Goal: Task Accomplishment & Management: Use online tool/utility

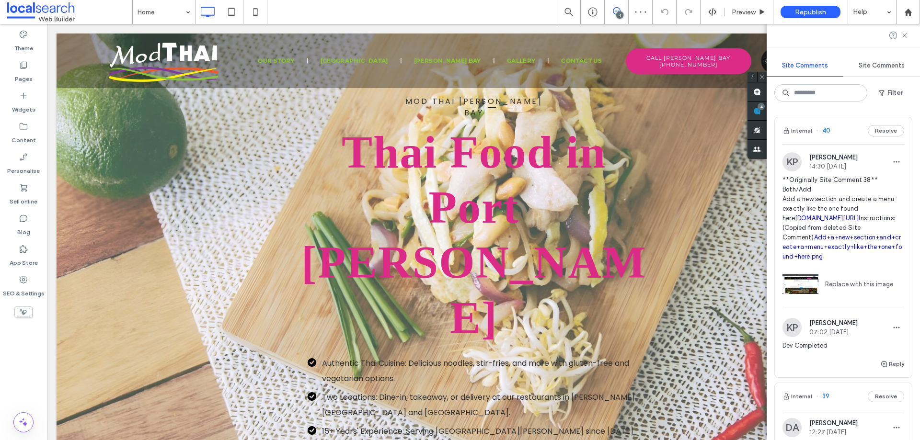
click at [832, 138] on div "Internal 40 Resolve" at bounding box center [842, 130] width 137 height 27
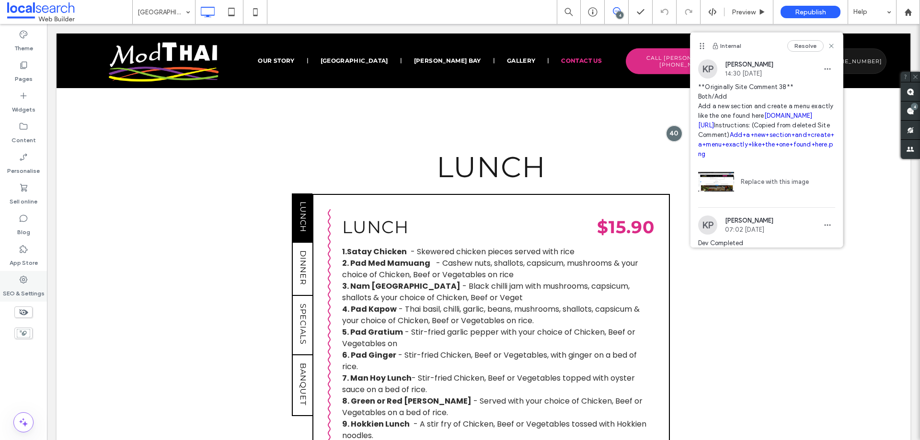
click at [17, 289] on label "SEO & Settings" at bounding box center [24, 290] width 42 height 13
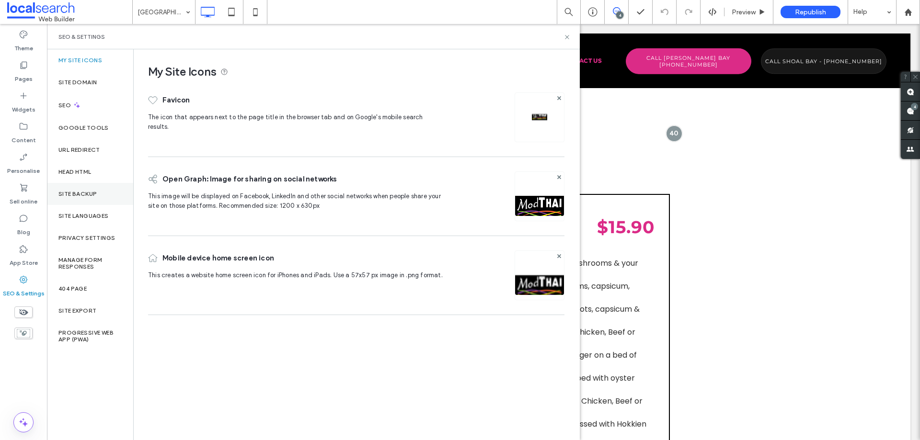
click at [86, 185] on div "Site backup" at bounding box center [90, 194] width 86 height 22
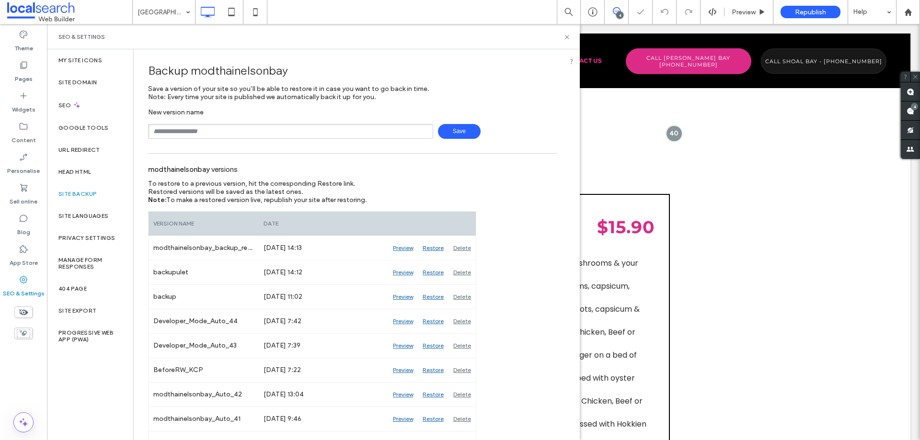
click at [238, 126] on input "text" at bounding box center [290, 131] width 285 height 15
click at [440, 133] on span "Save" at bounding box center [459, 131] width 43 height 15
click at [187, 132] on input "**********" at bounding box center [290, 131] width 285 height 15
type input "**********"
click at [446, 132] on span "Save" at bounding box center [459, 131] width 43 height 15
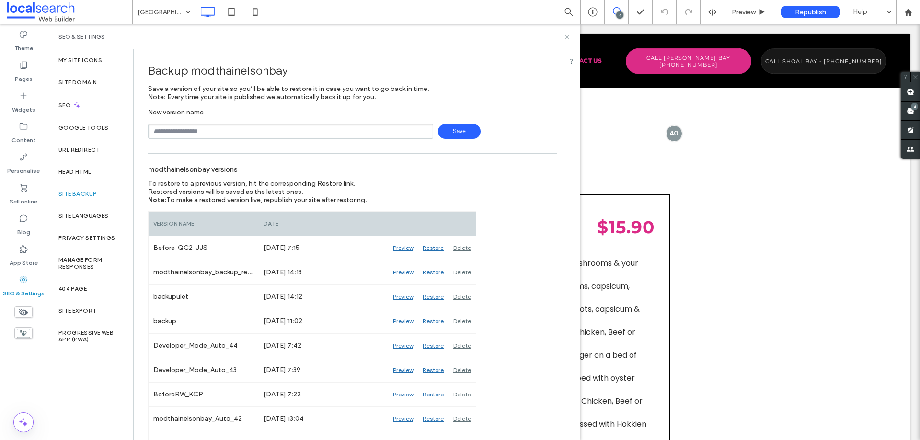
click at [565, 37] on icon at bounding box center [566, 37] width 7 height 7
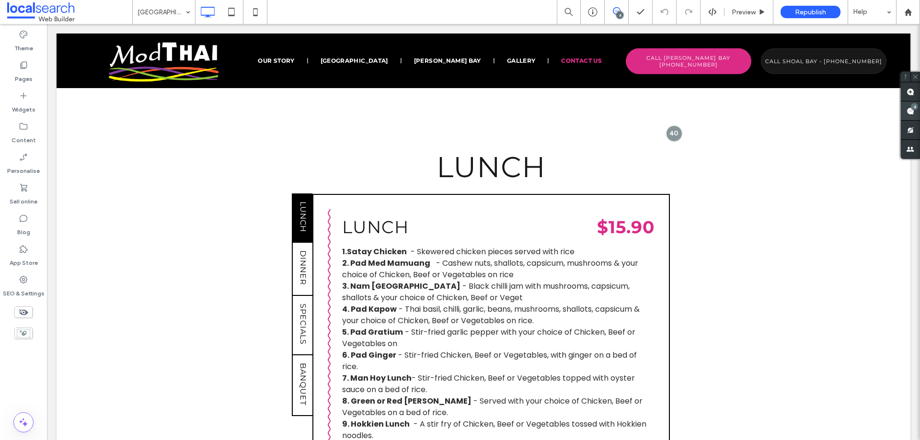
click at [907, 110] on use at bounding box center [910, 111] width 8 height 8
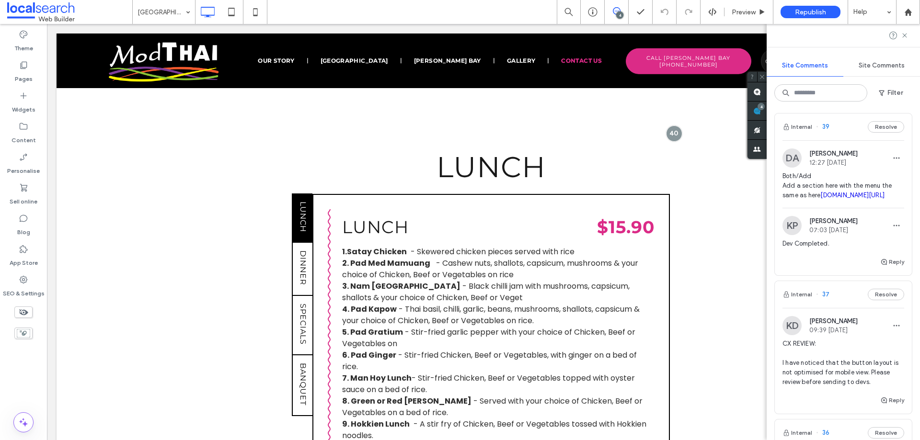
scroll to position [266, 0]
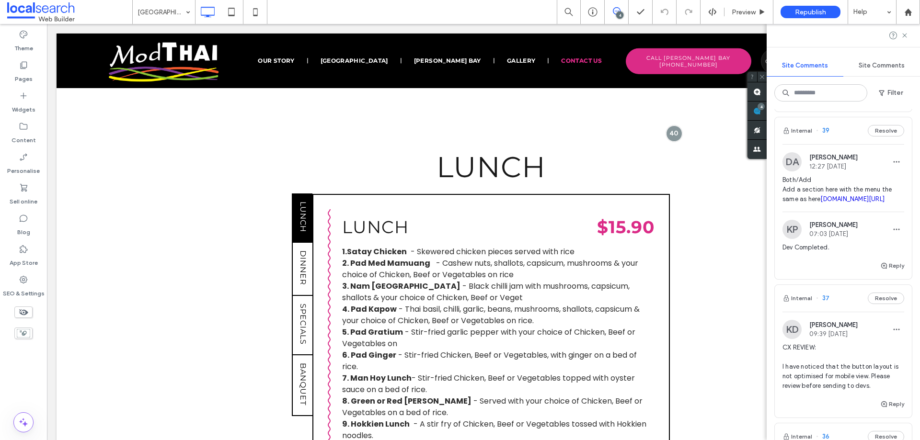
click at [853, 203] on link "[DOMAIN_NAME][URL]" at bounding box center [852, 198] width 64 height 7
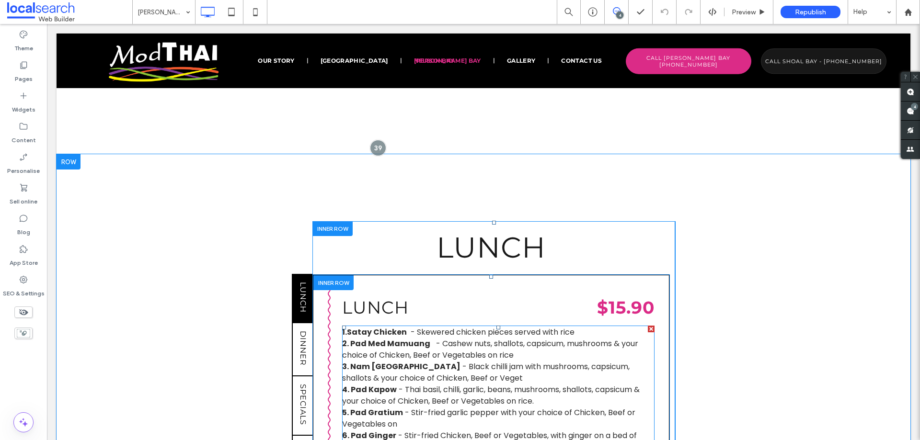
scroll to position [793, 0]
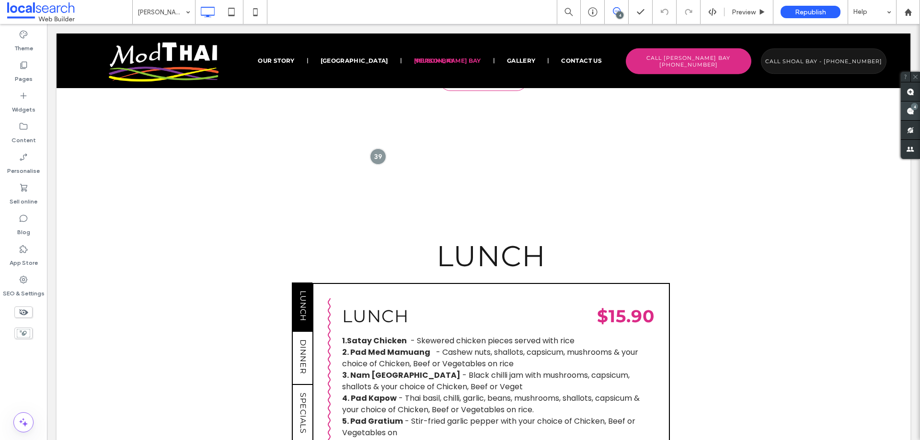
click at [914, 113] on span at bounding box center [909, 111] width 19 height 19
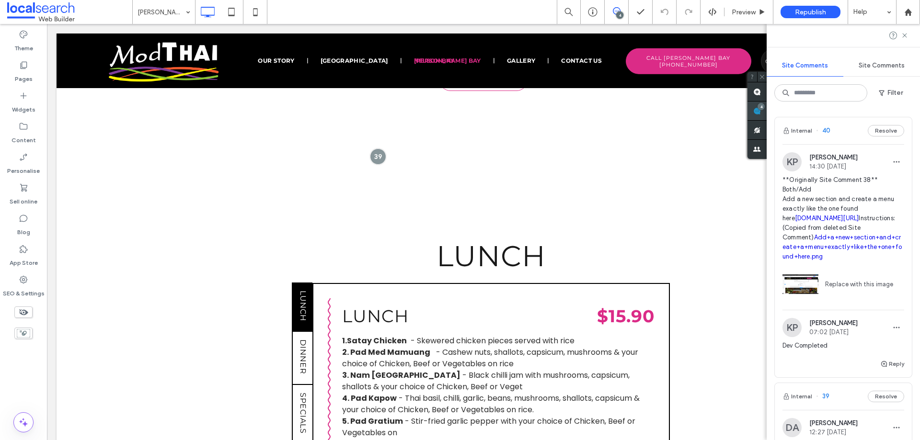
click at [757, 109] on use at bounding box center [757, 111] width 8 height 8
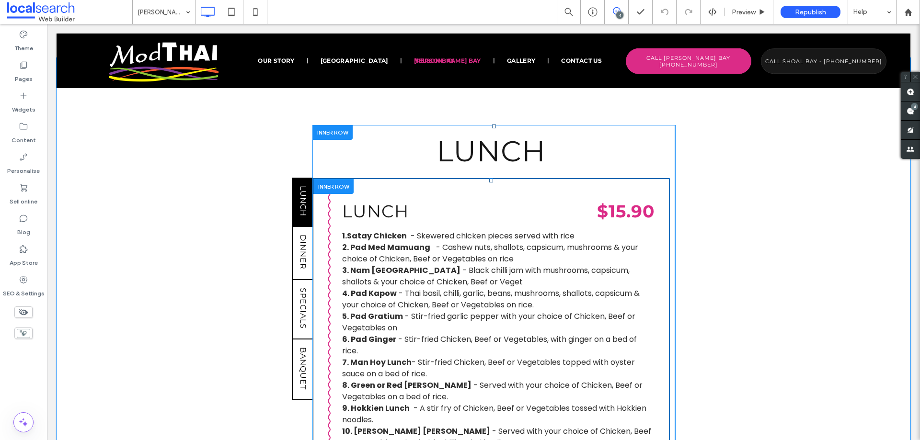
scroll to position [1080, 0]
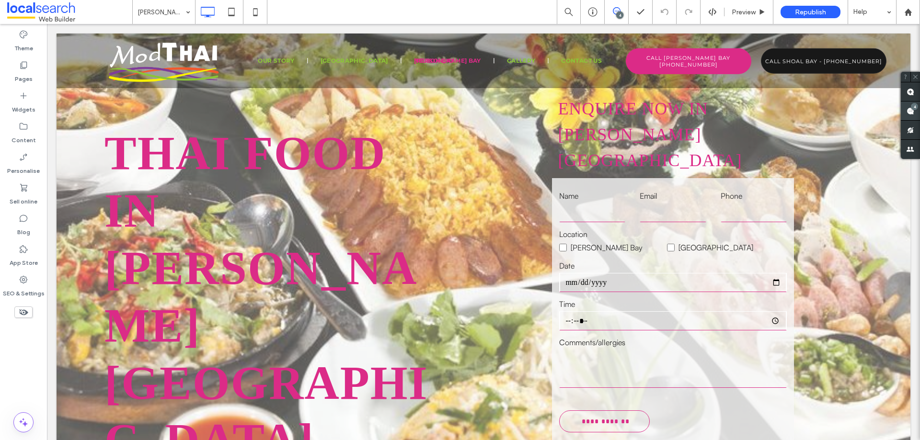
click at [911, 114] on use at bounding box center [910, 111] width 8 height 8
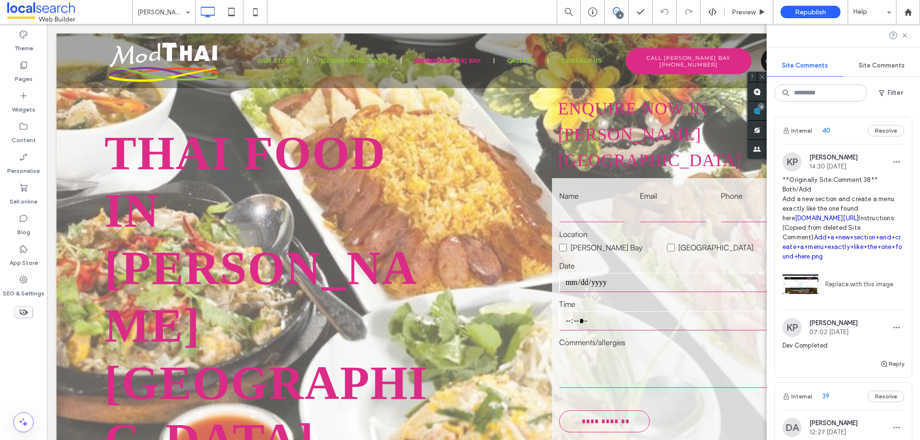
click at [833, 131] on div "Internal 40 Resolve" at bounding box center [842, 130] width 137 height 27
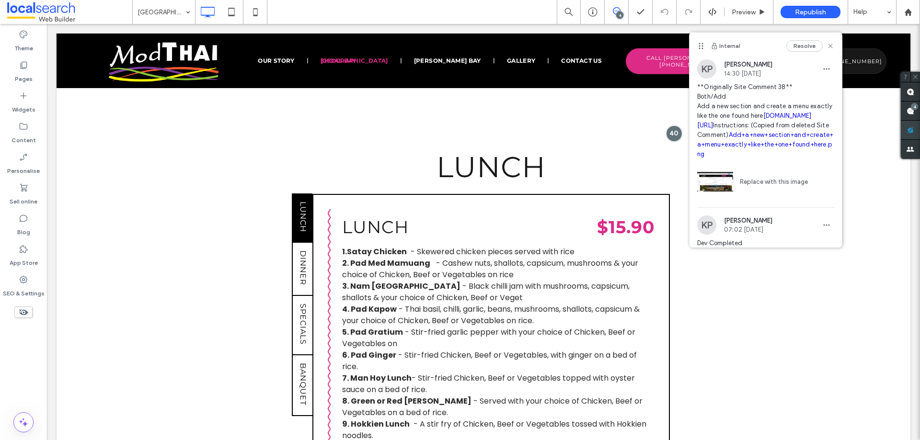
click at [916, 121] on span at bounding box center [909, 130] width 19 height 19
click at [913, 107] on div "4" at bounding box center [909, 111] width 19 height 19
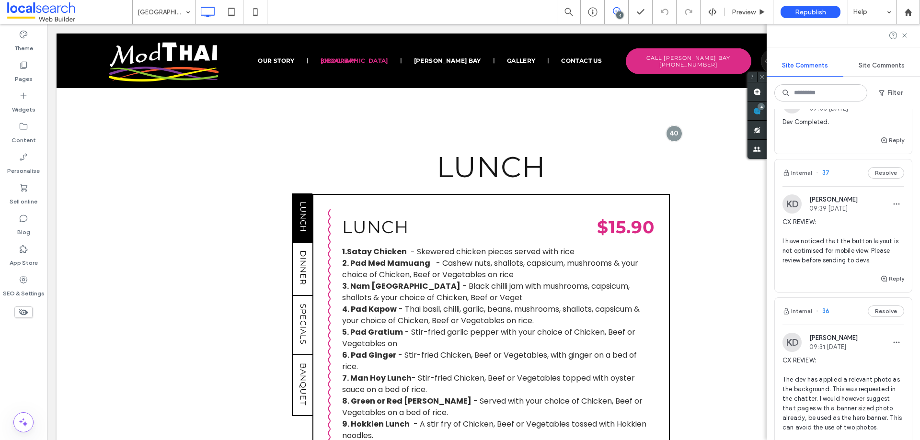
scroll to position [383, 0]
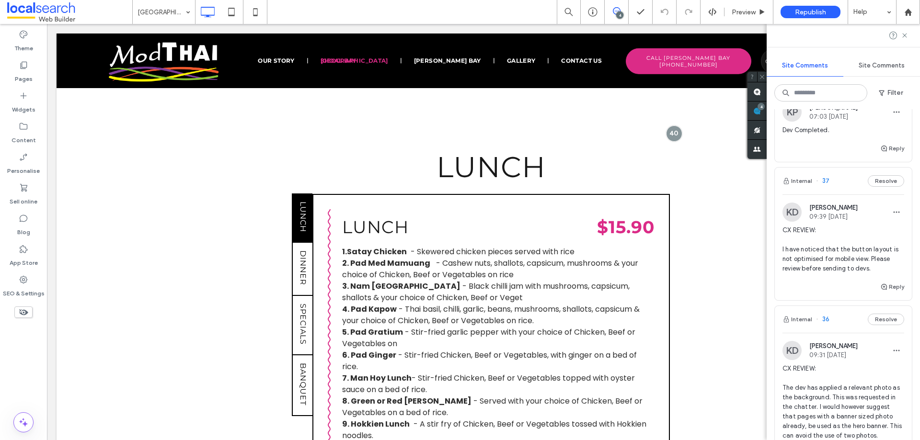
click at [842, 194] on div "Internal 37 Resolve" at bounding box center [842, 181] width 137 height 27
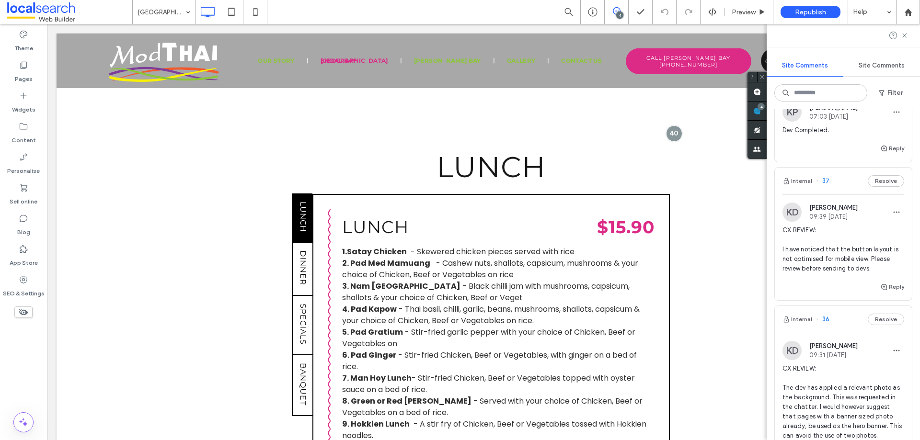
scroll to position [0, 0]
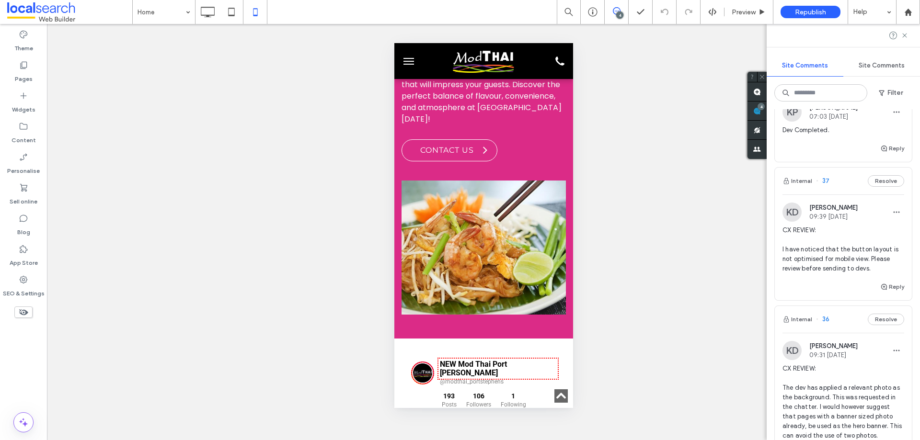
scroll to position [2062, 0]
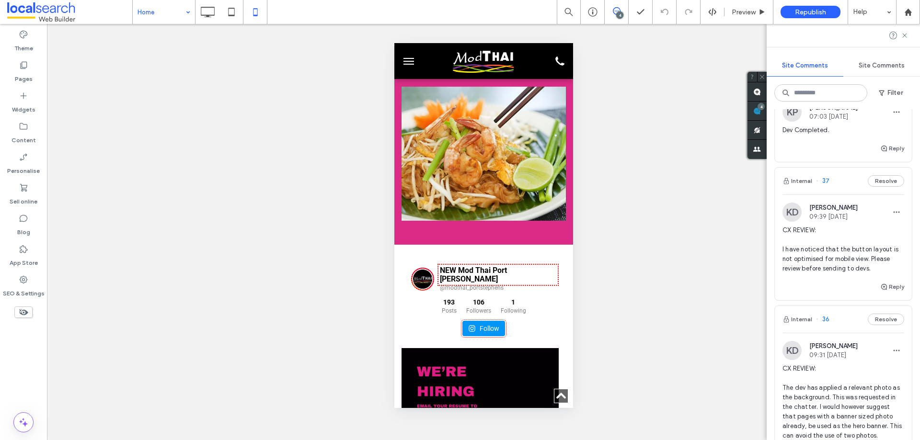
drag, startPoint x: 187, startPoint y: 9, endPoint x: 193, endPoint y: 2, distance: 8.5
click at [187, 9] on div "Home" at bounding box center [164, 12] width 62 height 24
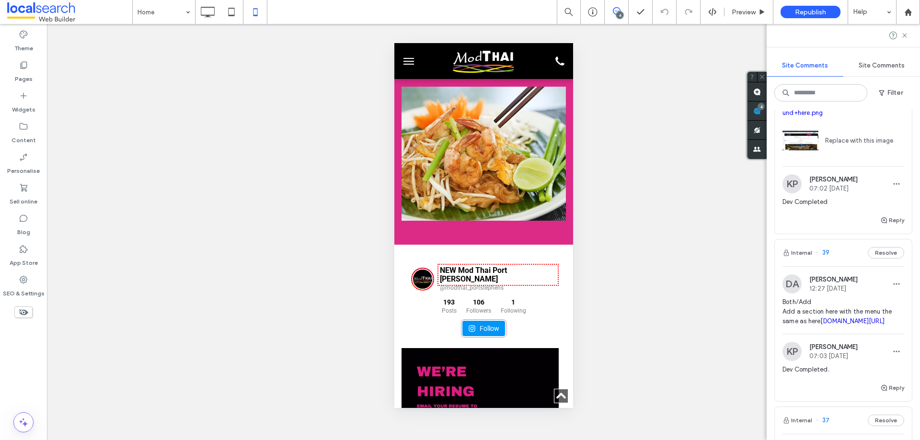
scroll to position [48, 0]
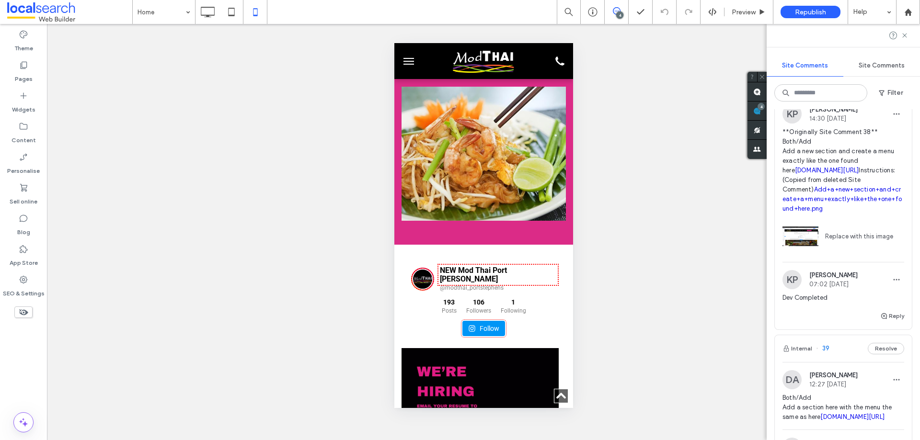
click at [853, 209] on link "Add+a+new+section+and+create+a+menu+exactly+like+the+one+found+here.png" at bounding box center [841, 199] width 119 height 26
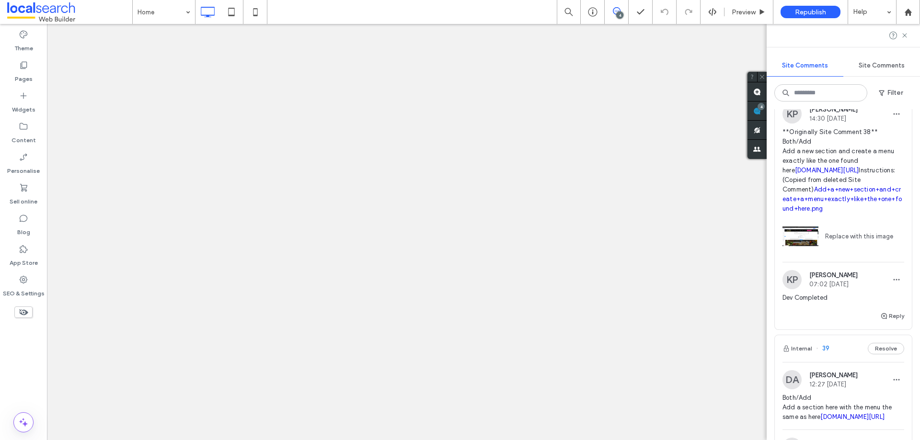
scroll to position [0, 0]
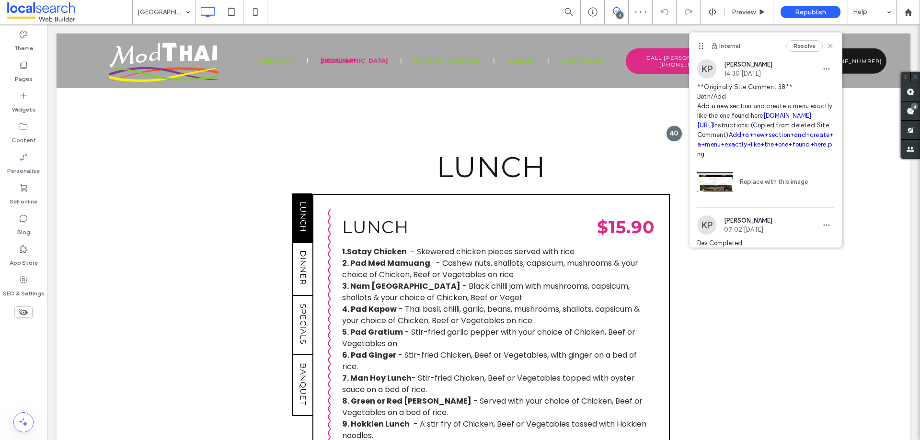
click at [747, 126] on link "[DOMAIN_NAME][URL]" at bounding box center [754, 120] width 114 height 17
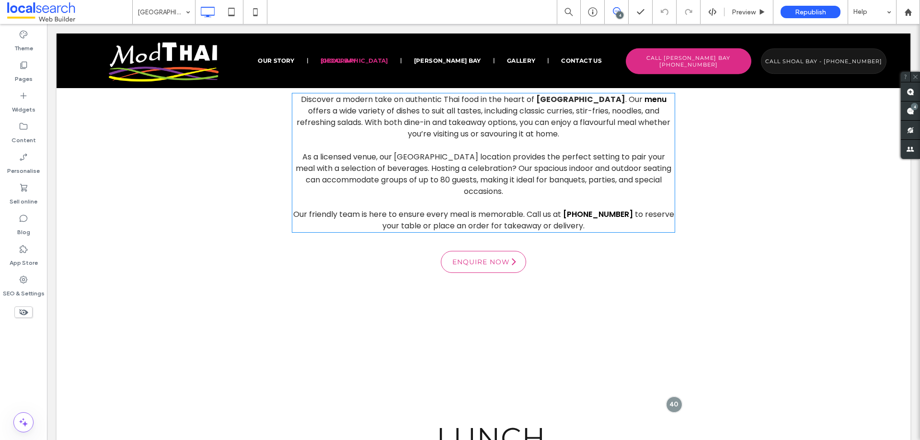
scroll to position [488, 0]
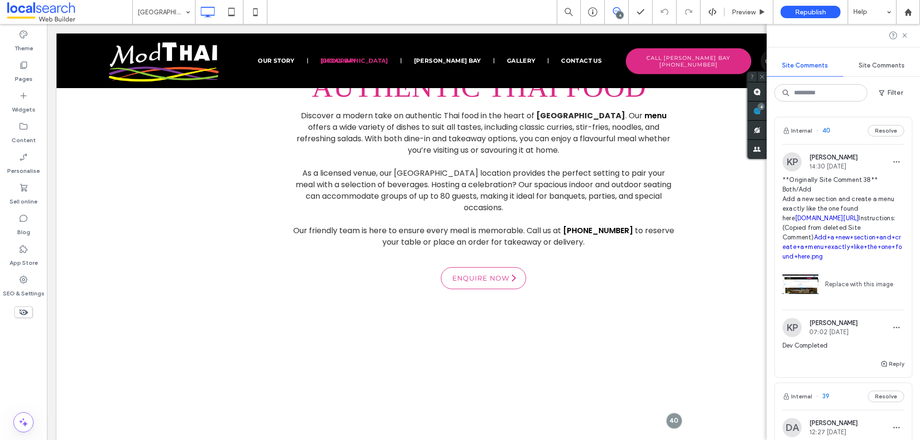
click at [766, 111] on span at bounding box center [756, 111] width 19 height 19
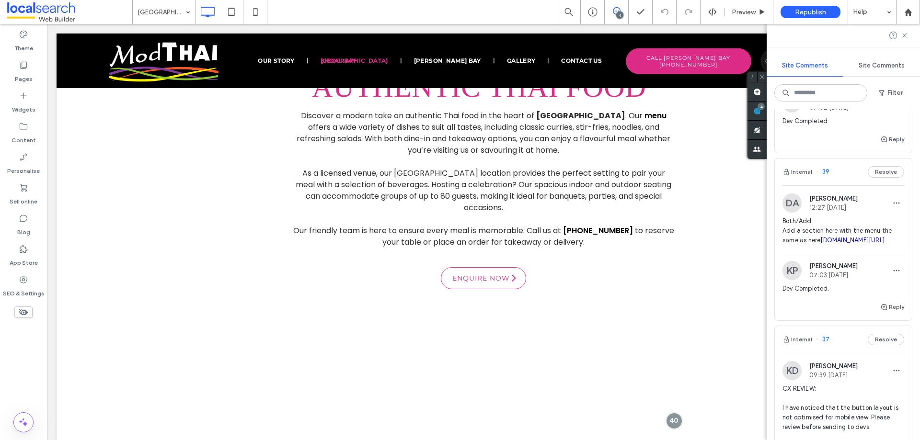
scroll to position [239, 0]
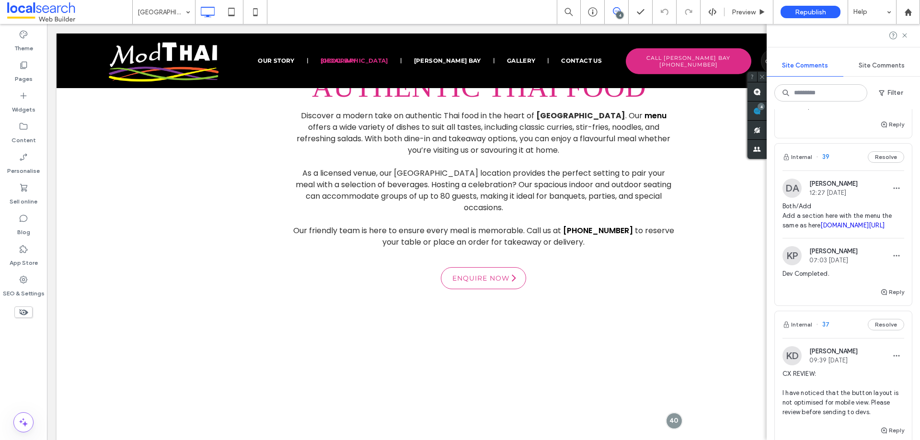
click at [843, 170] on div "Internal 39 Resolve" at bounding box center [842, 157] width 137 height 27
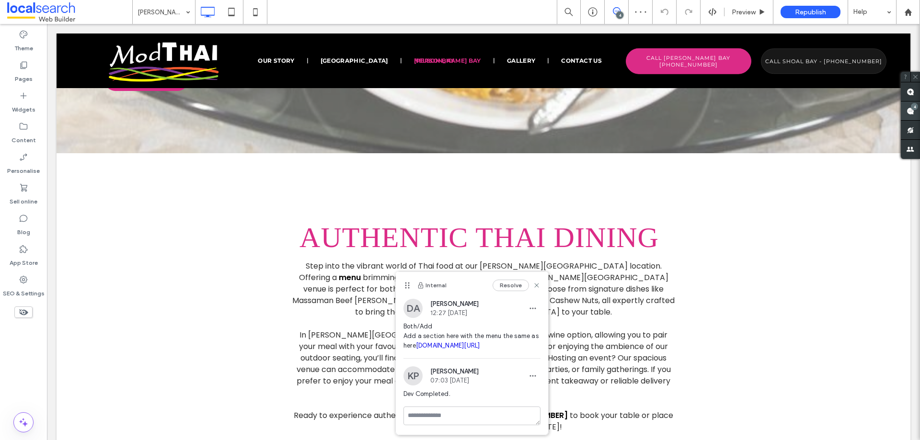
click at [911, 110] on use at bounding box center [910, 111] width 8 height 8
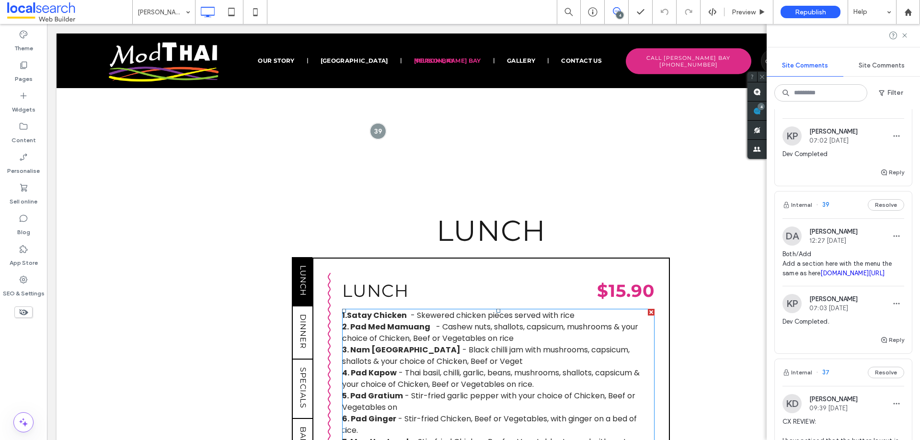
scroll to position [889, 0]
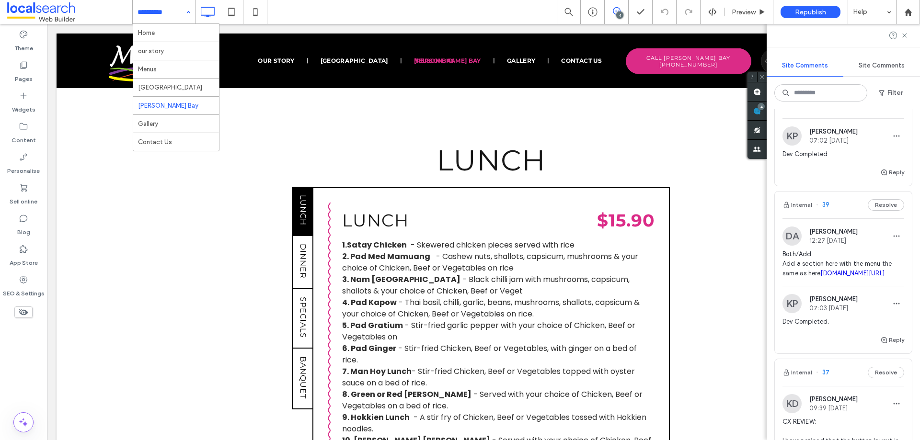
click at [184, 15] on div "Home our story Menus [GEOGRAPHIC_DATA] [PERSON_NAME][GEOGRAPHIC_DATA] Contact Us" at bounding box center [164, 12] width 62 height 24
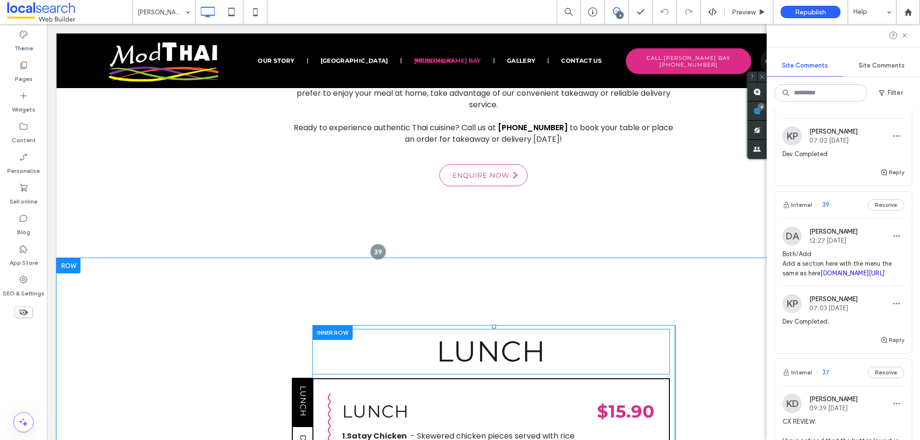
scroll to position [697, 0]
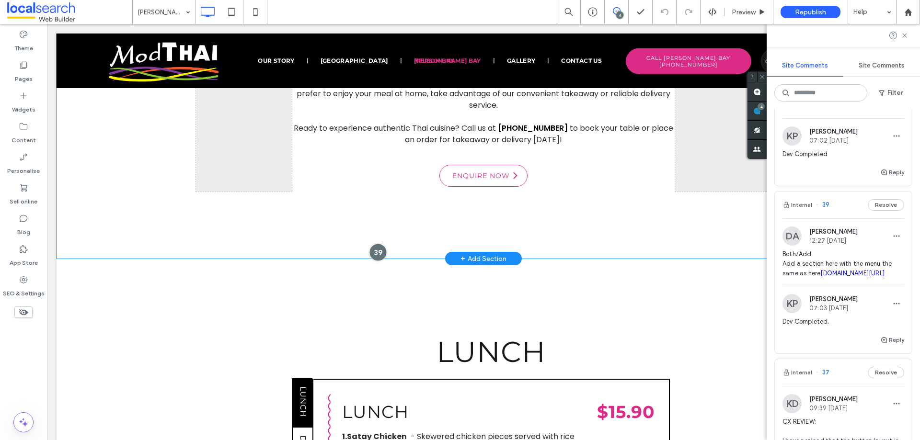
click at [372, 244] on div at bounding box center [378, 253] width 18 height 18
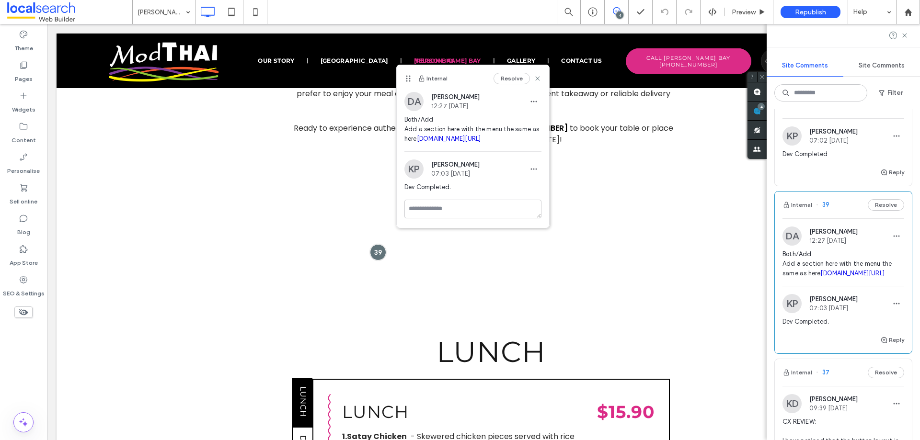
click at [466, 139] on link "[DOMAIN_NAME][URL]" at bounding box center [449, 138] width 64 height 7
click at [736, 13] on span "Preview" at bounding box center [743, 12] width 24 height 8
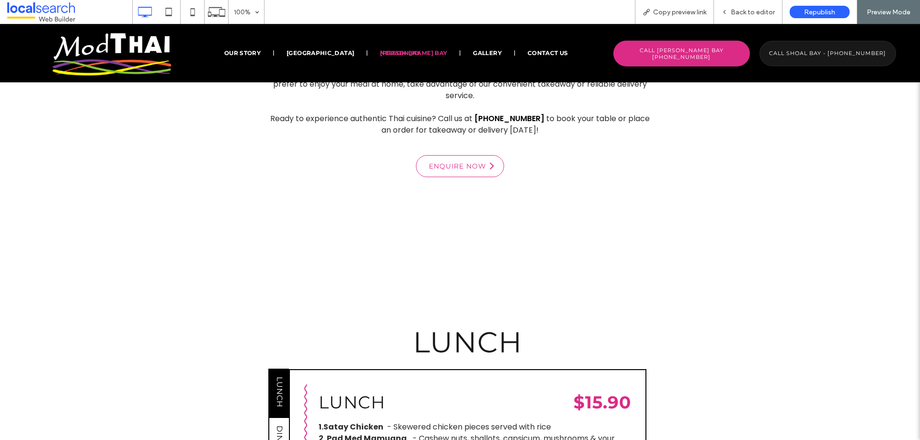
click at [275, 422] on span "DINNER" at bounding box center [279, 443] width 9 height 43
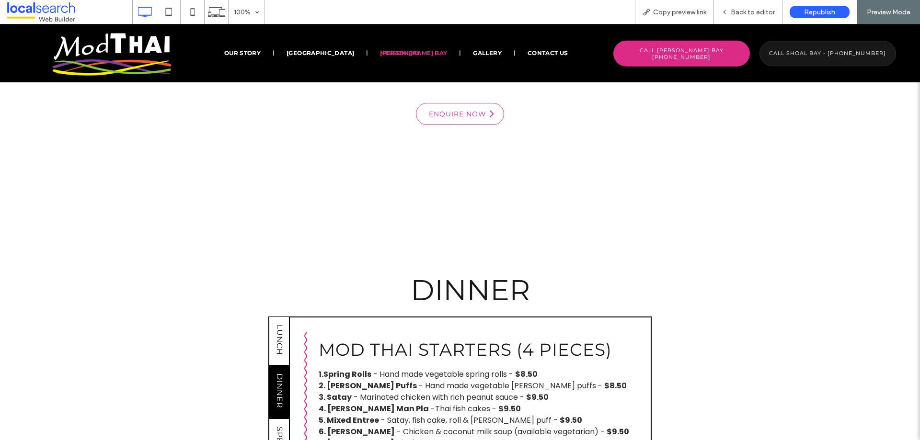
scroll to position [793, 0]
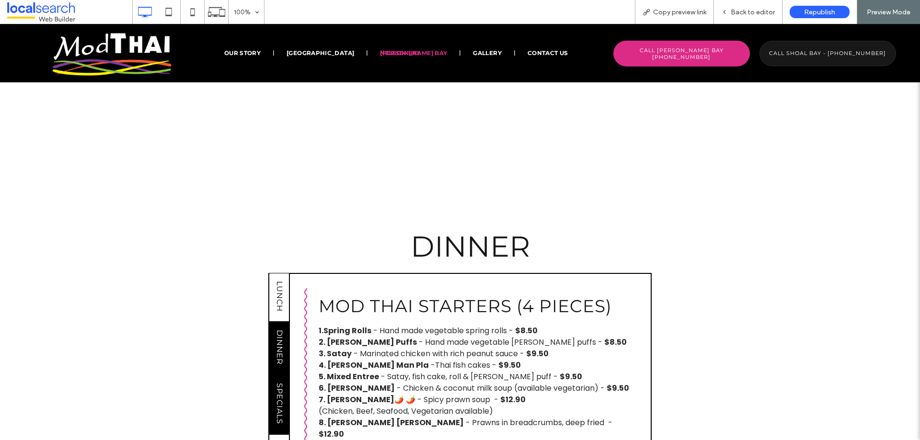
click at [275, 379] on span "SPECIALS" at bounding box center [279, 403] width 9 height 49
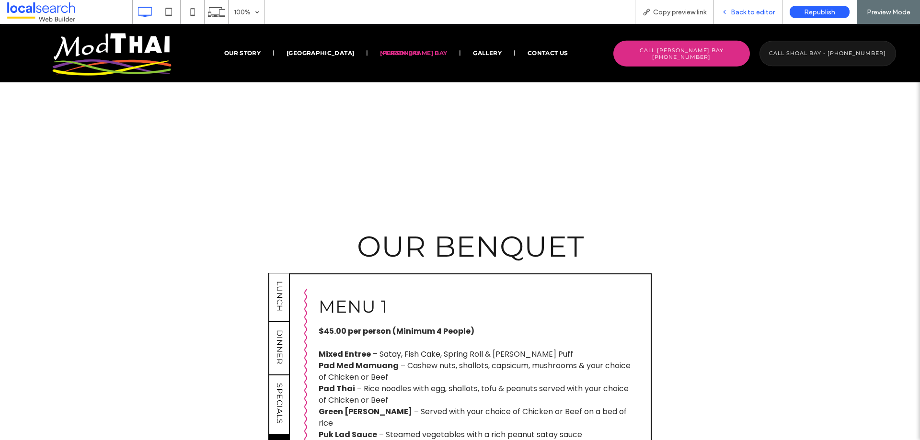
click at [748, 12] on span "Back to editor" at bounding box center [752, 12] width 44 height 8
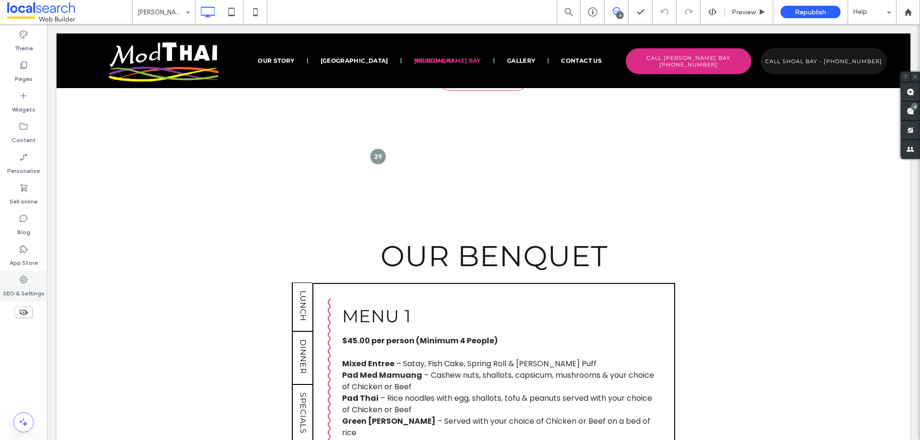
drag, startPoint x: 25, startPoint y: 283, endPoint x: 49, endPoint y: 214, distance: 73.3
click at [25, 283] on icon at bounding box center [24, 280] width 10 height 10
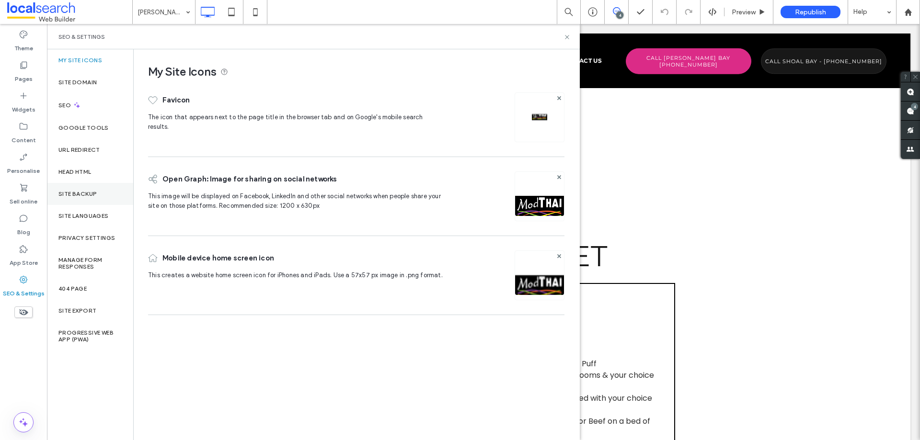
click at [96, 194] on label "Site backup" at bounding box center [77, 194] width 38 height 7
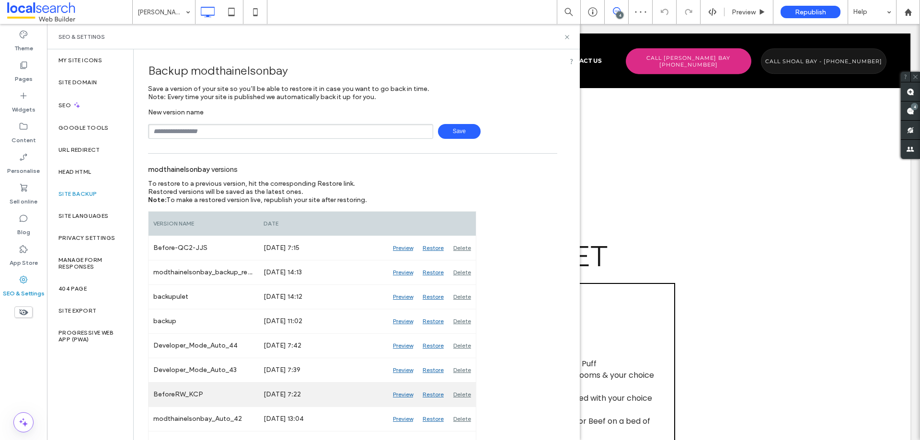
click at [408, 398] on div "Preview" at bounding box center [403, 395] width 30 height 24
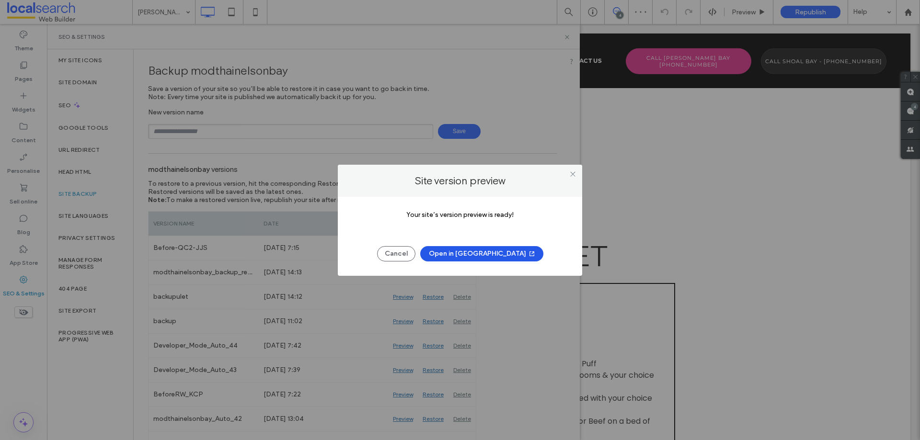
click at [528, 257] on icon "button" at bounding box center [532, 254] width 8 height 8
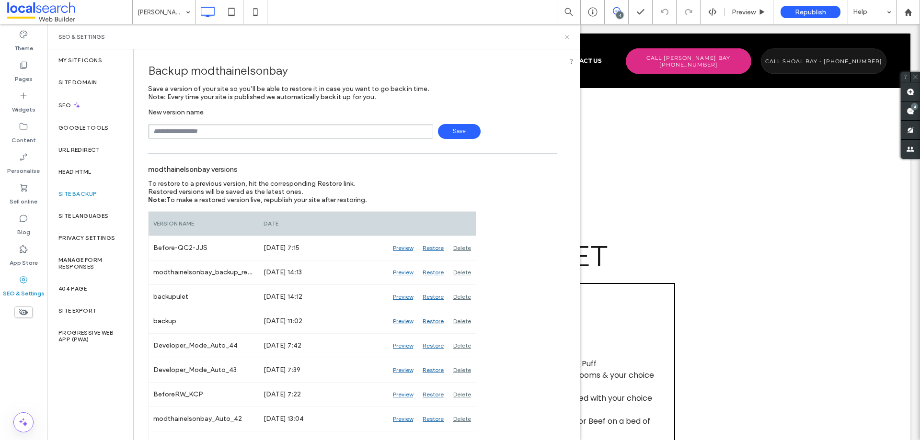
click at [566, 38] on use at bounding box center [567, 37] width 4 height 4
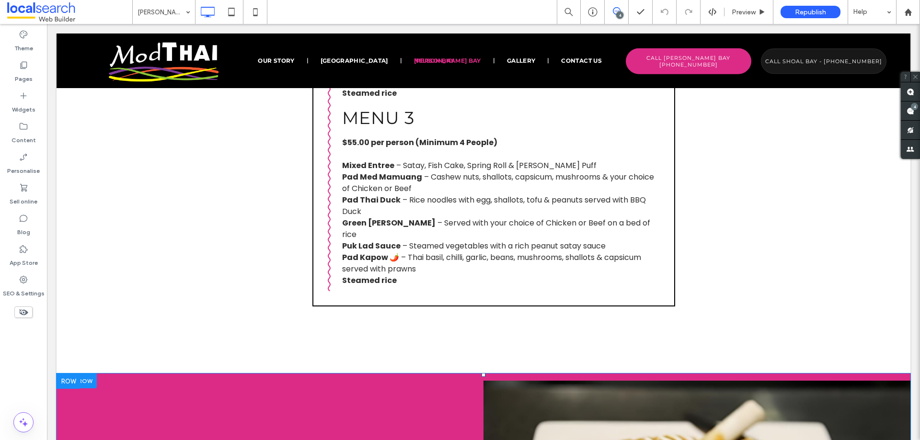
scroll to position [1080, 0]
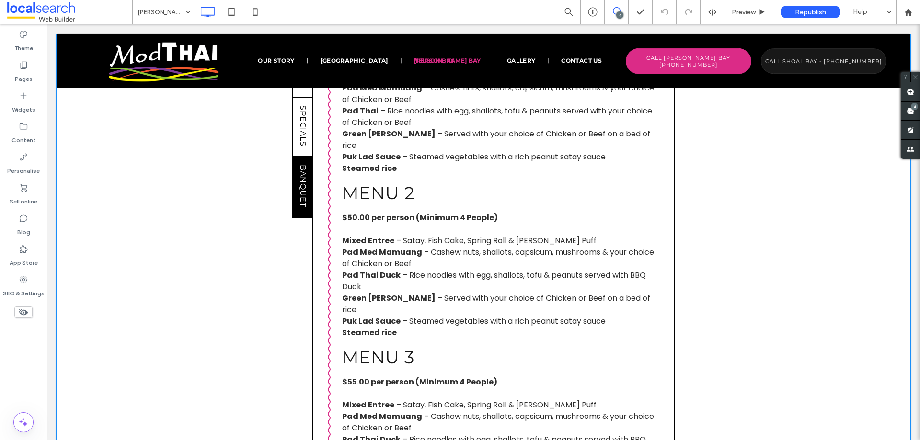
click at [236, 213] on div "LUNCH DINNER SPECIALS BANQUET Click To Paste Our Specials Shoal Bay Specials 1.…" at bounding box center [483, 244] width 853 height 738
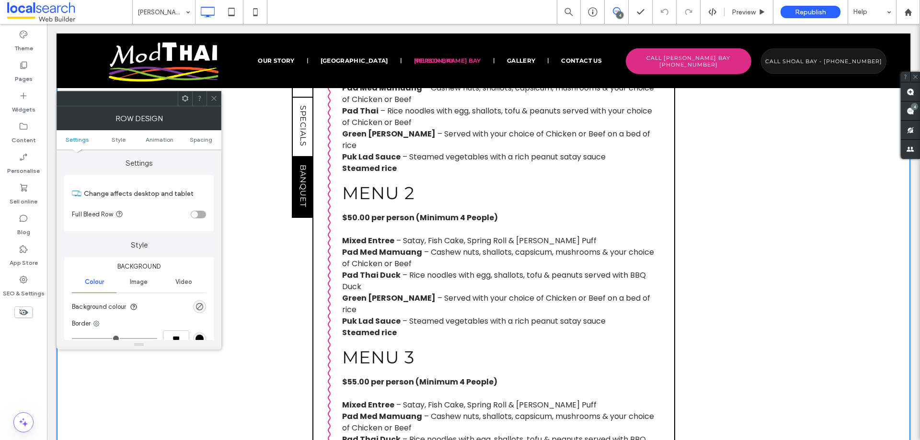
click at [213, 97] on icon at bounding box center [213, 98] width 7 height 7
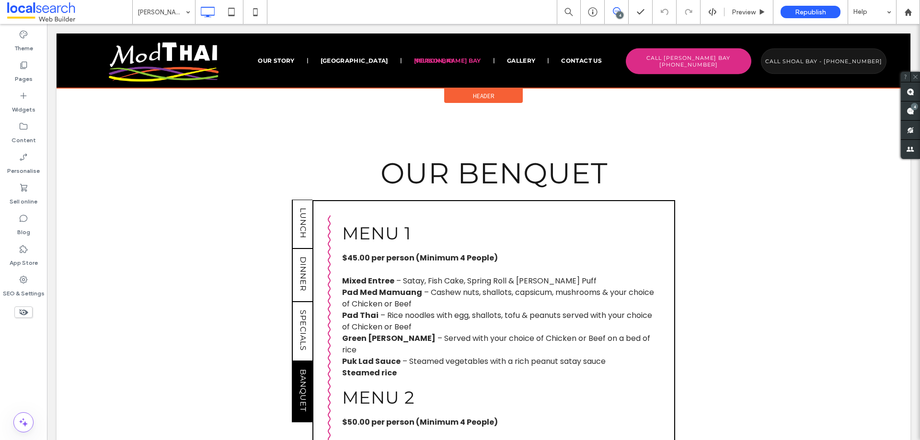
scroll to position [985, 0]
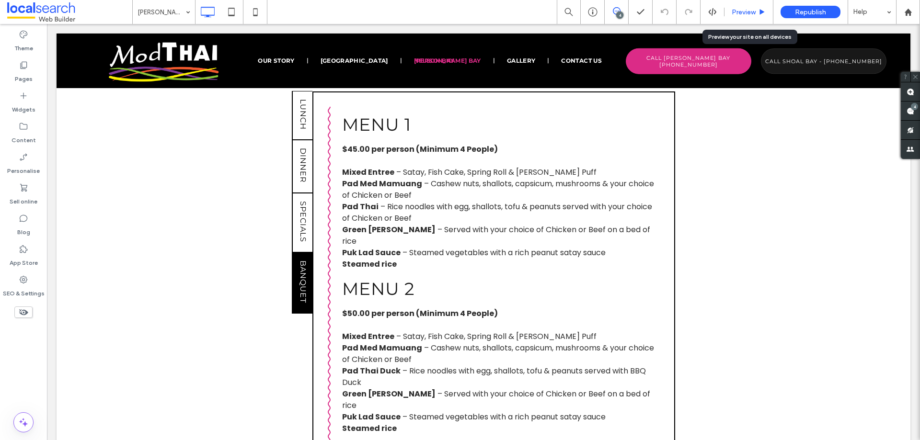
click at [741, 17] on div "Preview" at bounding box center [748, 12] width 49 height 24
click at [737, 11] on span "Preview" at bounding box center [743, 12] width 24 height 8
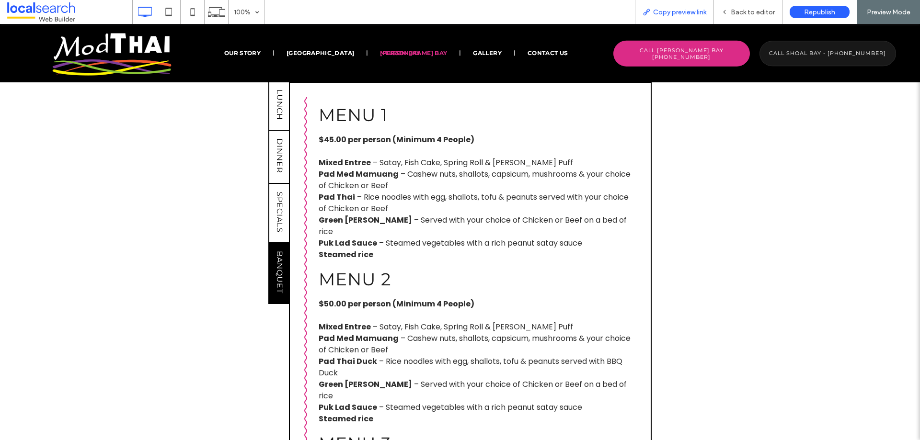
click at [685, 9] on span "Copy preview link" at bounding box center [679, 12] width 53 height 8
